Goal: Task Accomplishment & Management: Manage account settings

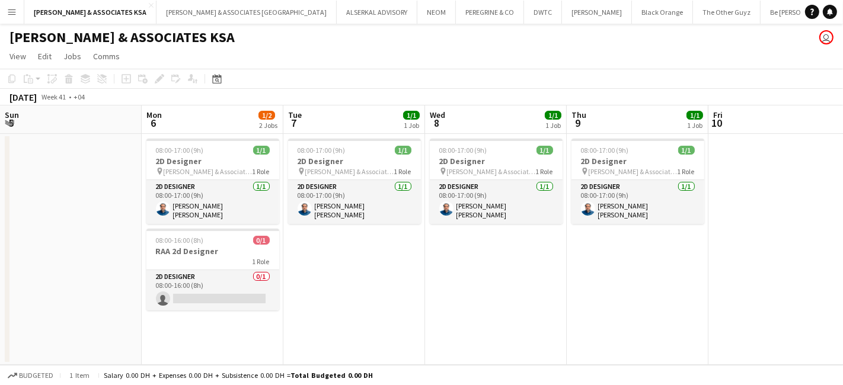
scroll to position [0, 318]
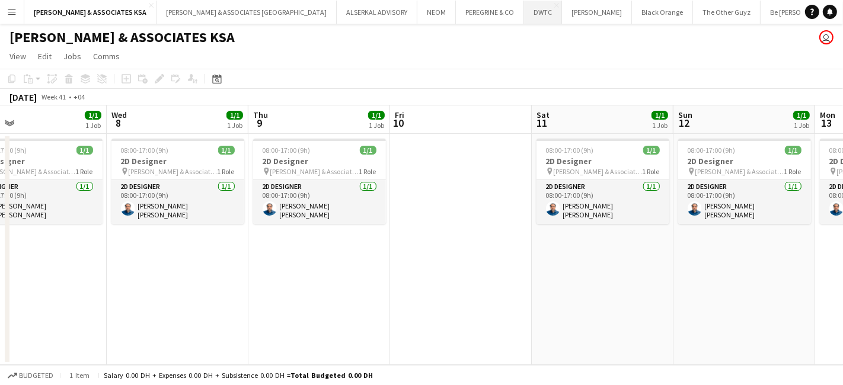
click at [524, 16] on button "DWTC Close" at bounding box center [543, 12] width 38 height 23
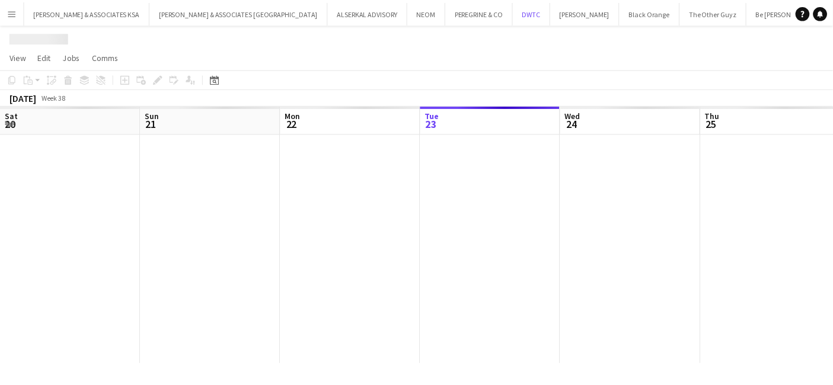
scroll to position [0, 283]
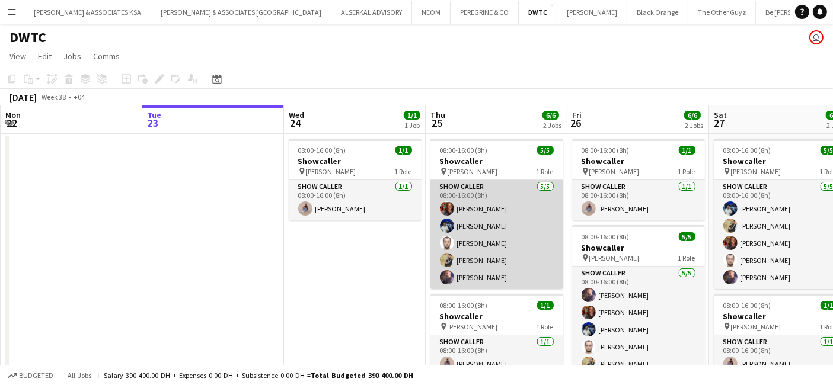
click at [482, 237] on app-card-role "Show Caller [DATE] 08:00-16:00 (8h) [PERSON_NAME] [PERSON_NAME] [PERSON_NAME] […" at bounding box center [496, 234] width 133 height 109
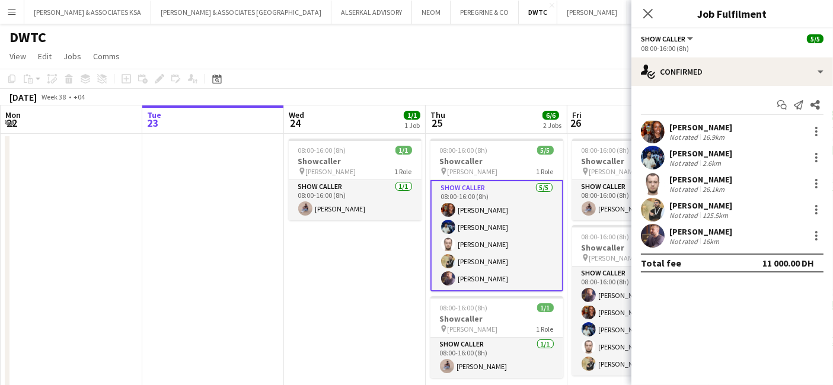
click at [690, 175] on div "[PERSON_NAME]" at bounding box center [700, 179] width 63 height 11
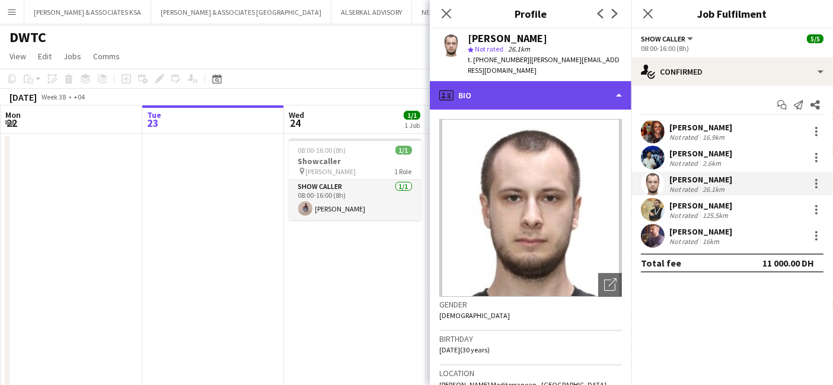
click at [501, 81] on div "profile Bio" at bounding box center [530, 95] width 201 height 28
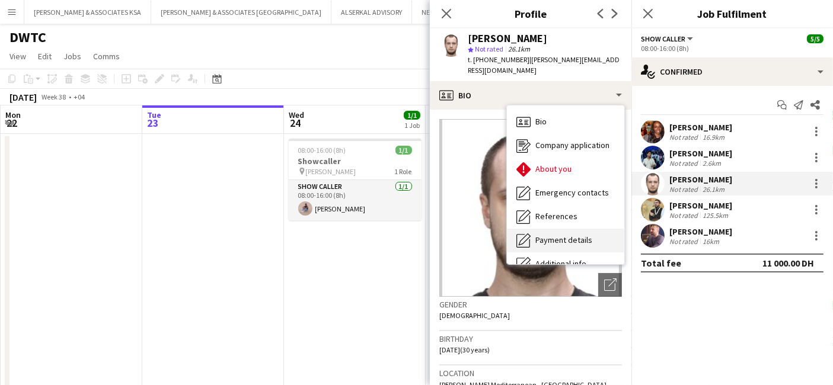
click at [562, 235] on span "Payment details" at bounding box center [563, 240] width 57 height 11
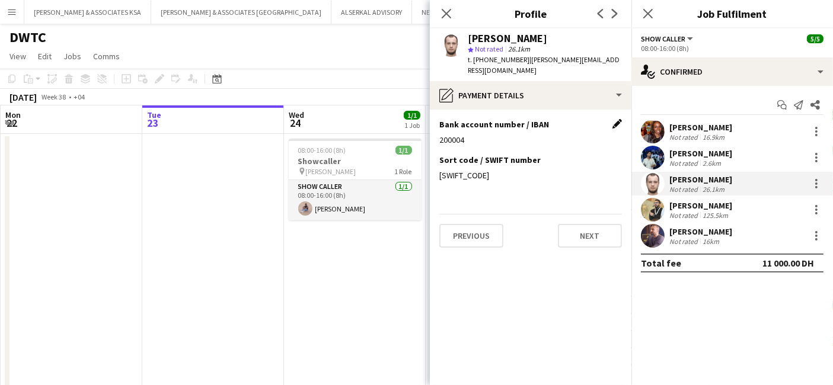
click at [615, 119] on app-icon "Edit this field" at bounding box center [616, 123] width 9 height 9
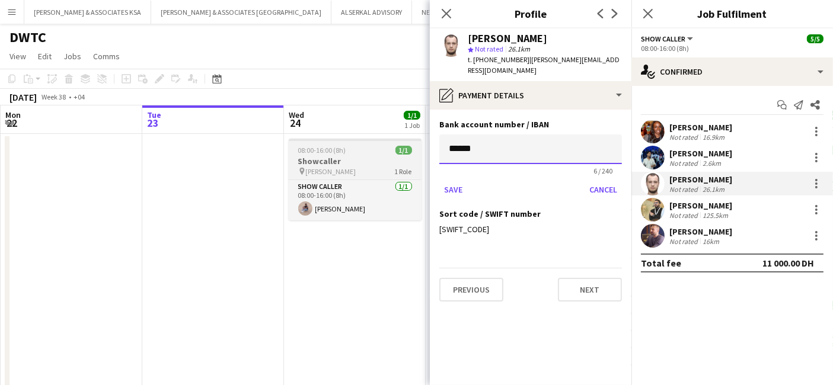
drag, startPoint x: 516, startPoint y: 143, endPoint x: 388, endPoint y: 146, distance: 128.0
click at [388, 146] on body "Menu Boards Boards Boards All jobs Status Workforce Workforce My Workforce Recr…" at bounding box center [416, 210] width 833 height 421
paste input "**********"
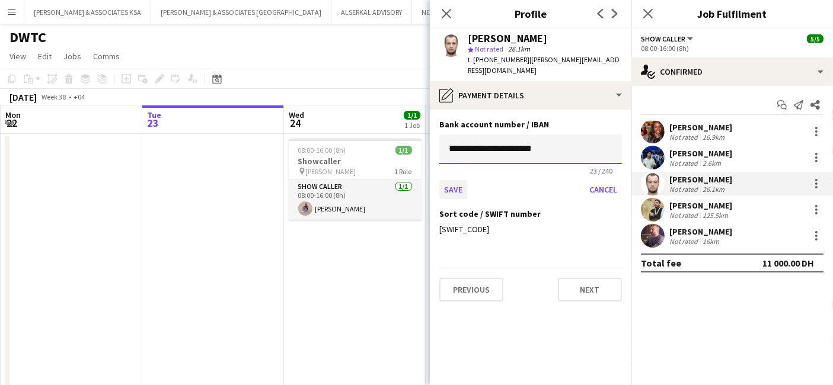
type input "**********"
click at [455, 181] on button "Save" at bounding box center [453, 189] width 28 height 19
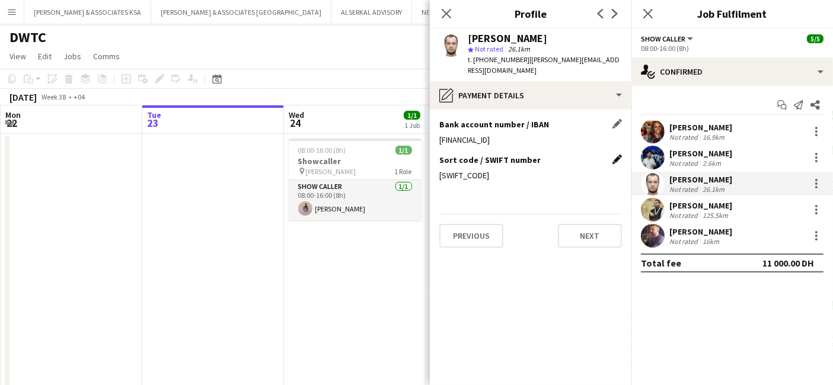
click at [613, 155] on app-icon "Edit this field" at bounding box center [616, 159] width 9 height 9
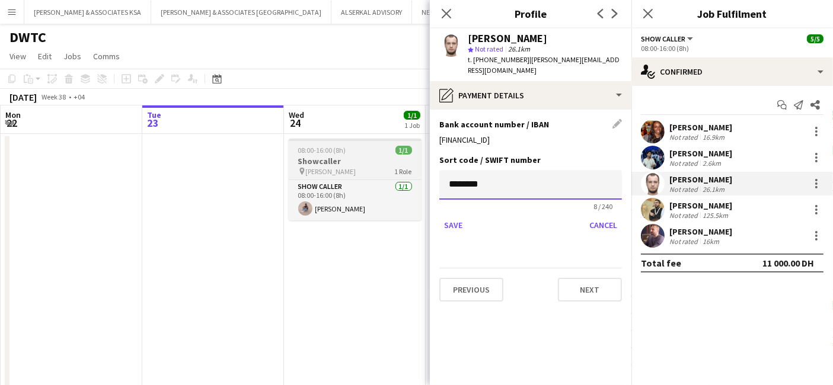
drag, startPoint x: 509, startPoint y: 174, endPoint x: 372, endPoint y: 173, distance: 136.9
click at [372, 173] on body "Menu Boards Boards Boards All jobs Status Workforce Workforce My Workforce Recr…" at bounding box center [416, 210] width 833 height 421
paste input "***"
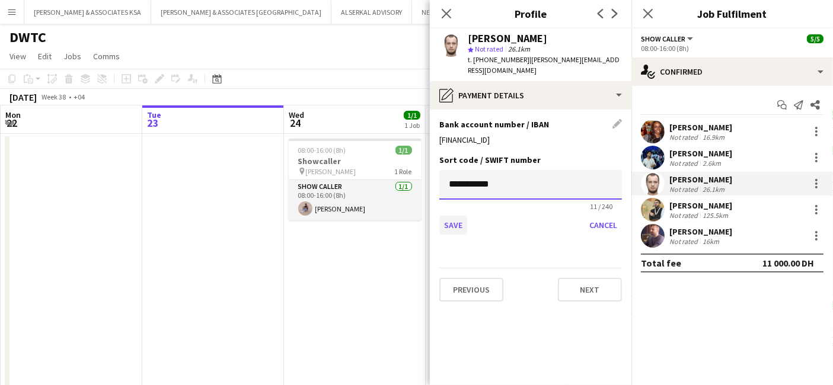
type input "**********"
click at [452, 216] on button "Save" at bounding box center [453, 225] width 28 height 19
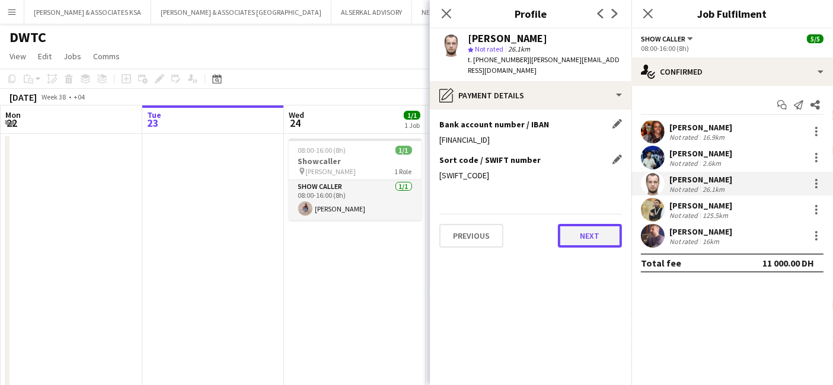
click at [589, 226] on button "Next" at bounding box center [590, 236] width 64 height 24
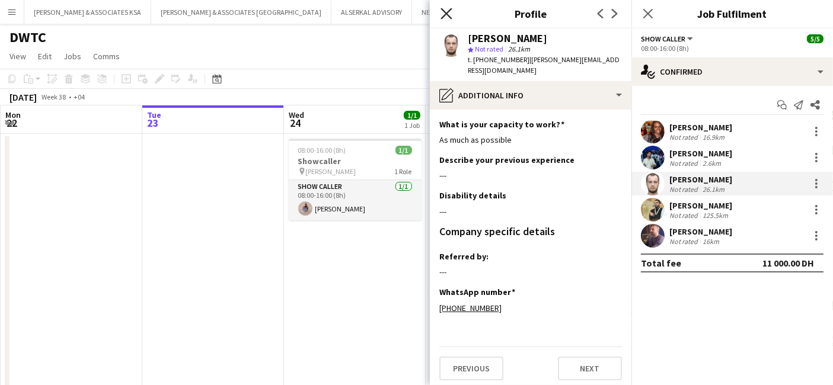
click at [446, 17] on icon "Close pop-in" at bounding box center [445, 13] width 11 height 11
